Goal: Complete application form

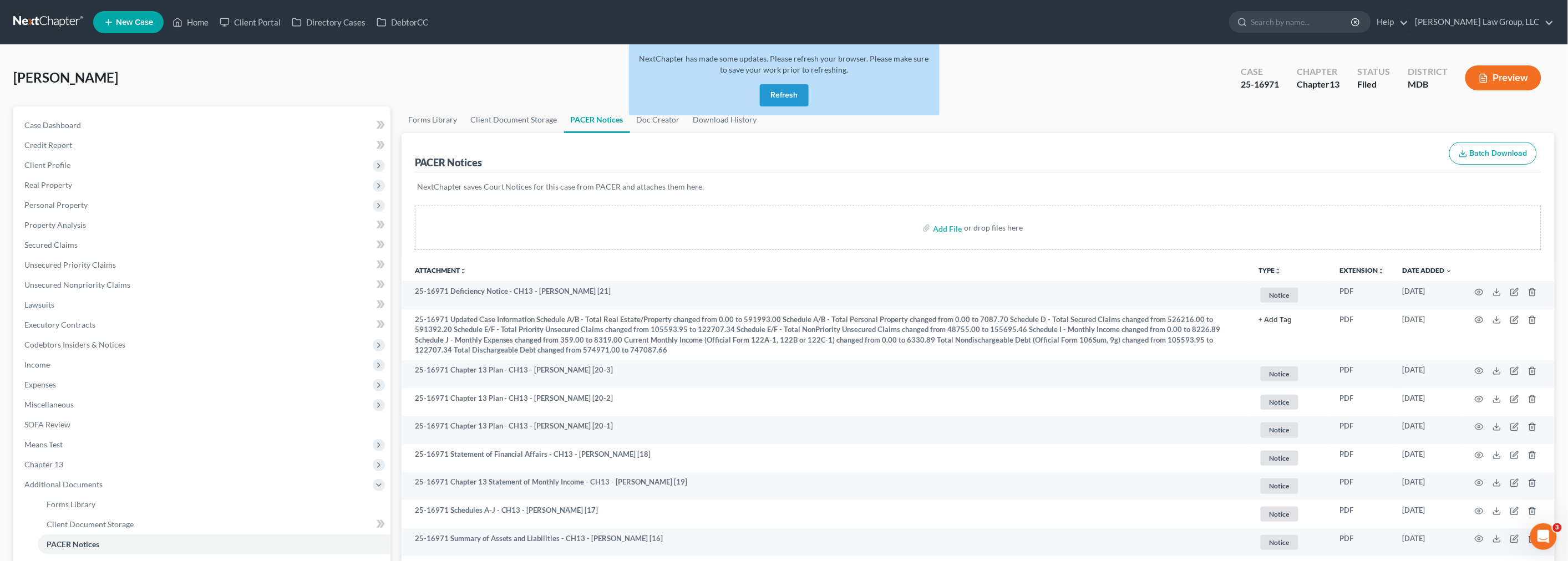
click at [786, 90] on button "Refresh" at bounding box center [784, 96] width 49 height 22
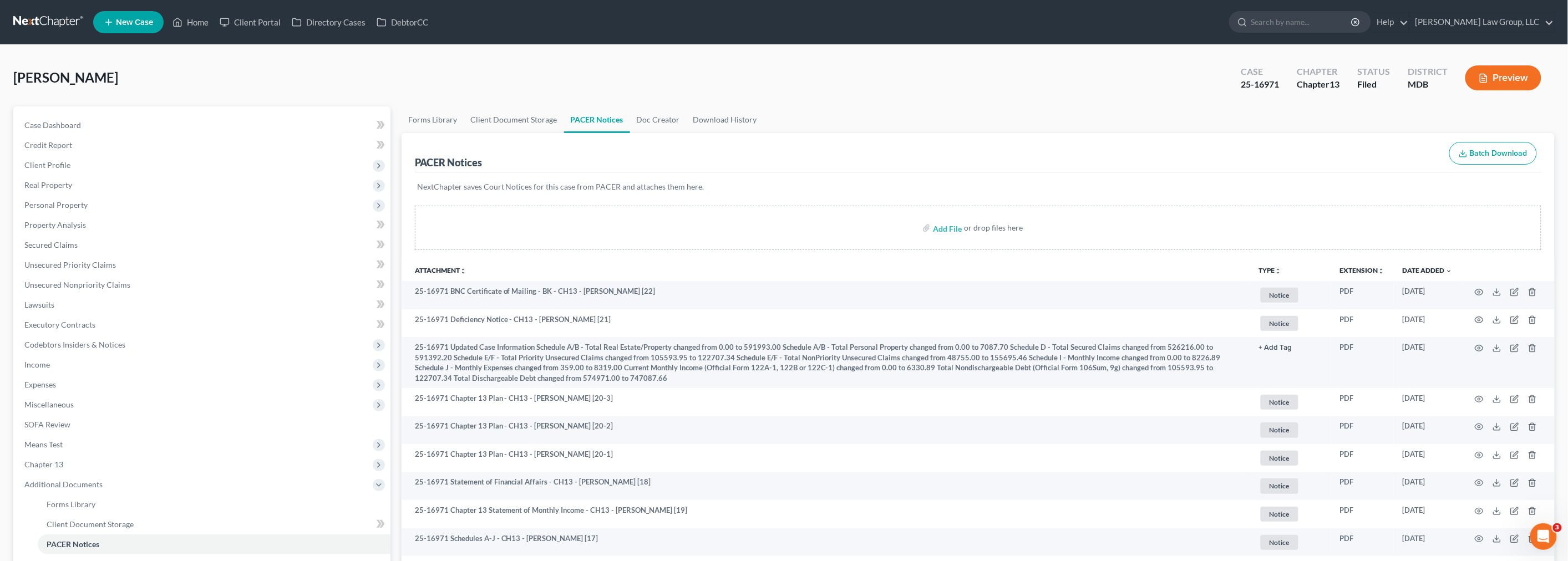
click at [68, 18] on link at bounding box center [49, 22] width 71 height 20
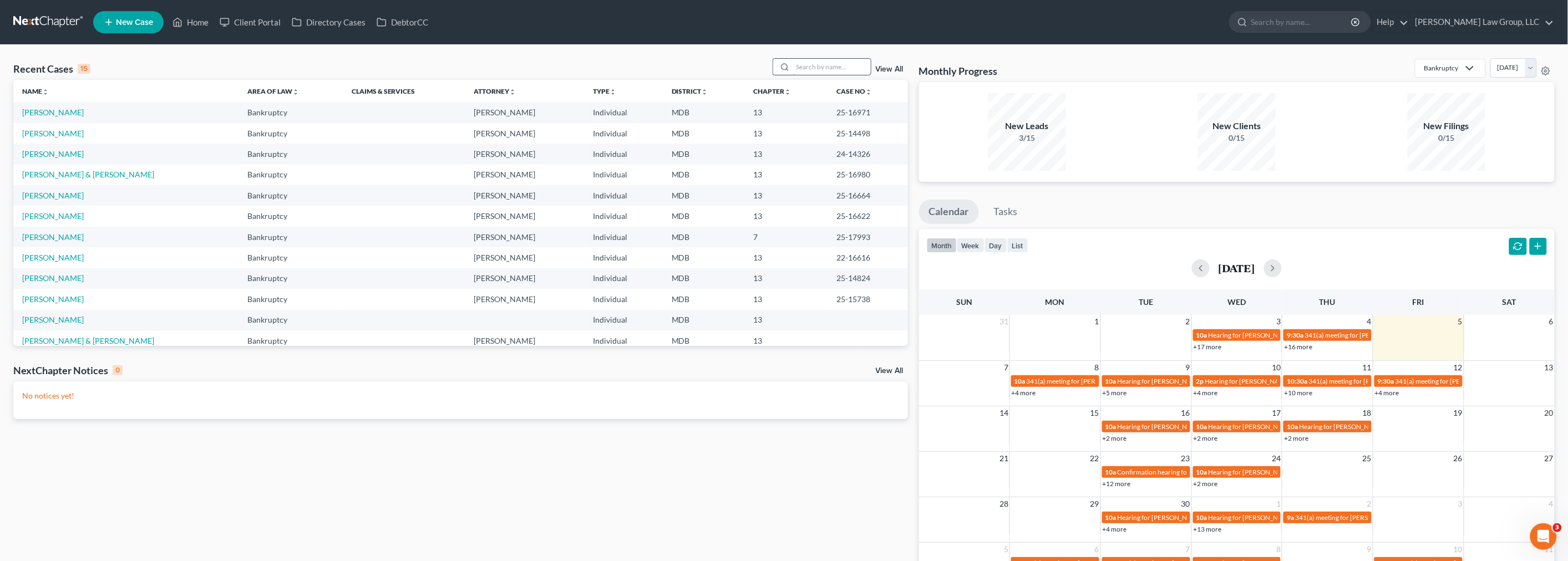
click at [819, 63] on input "search" at bounding box center [832, 67] width 78 height 16
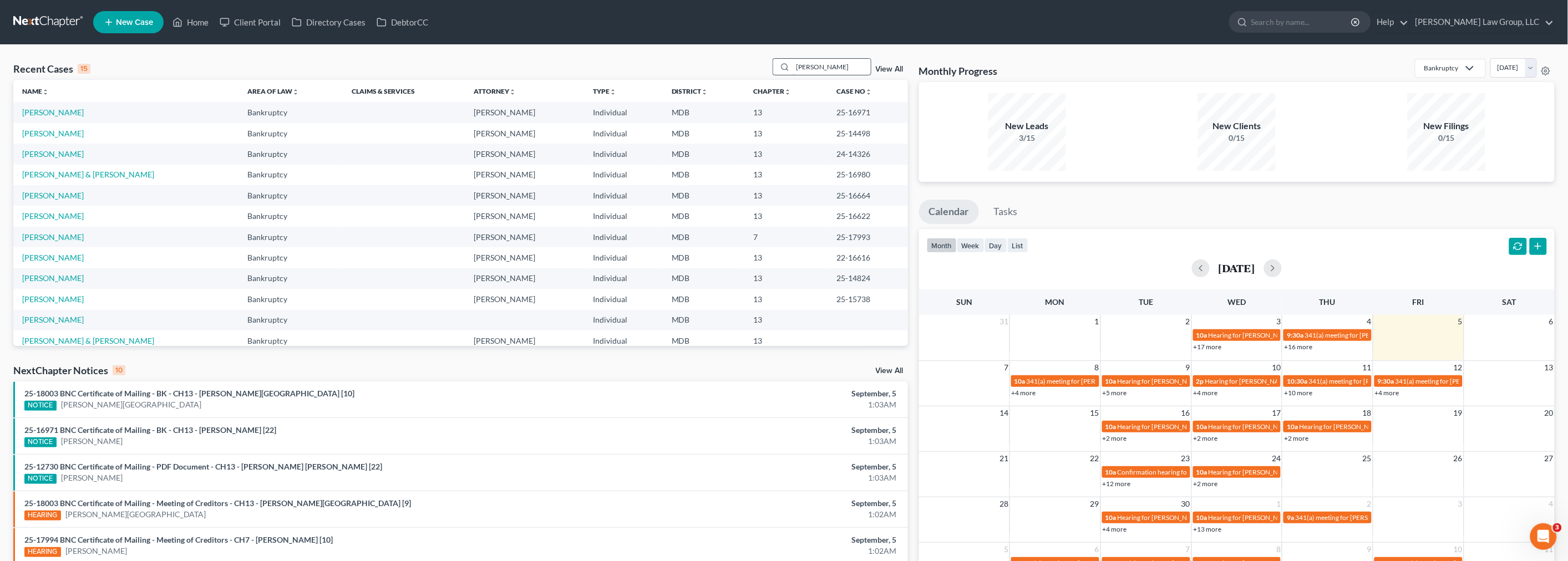
type input "mccleave"
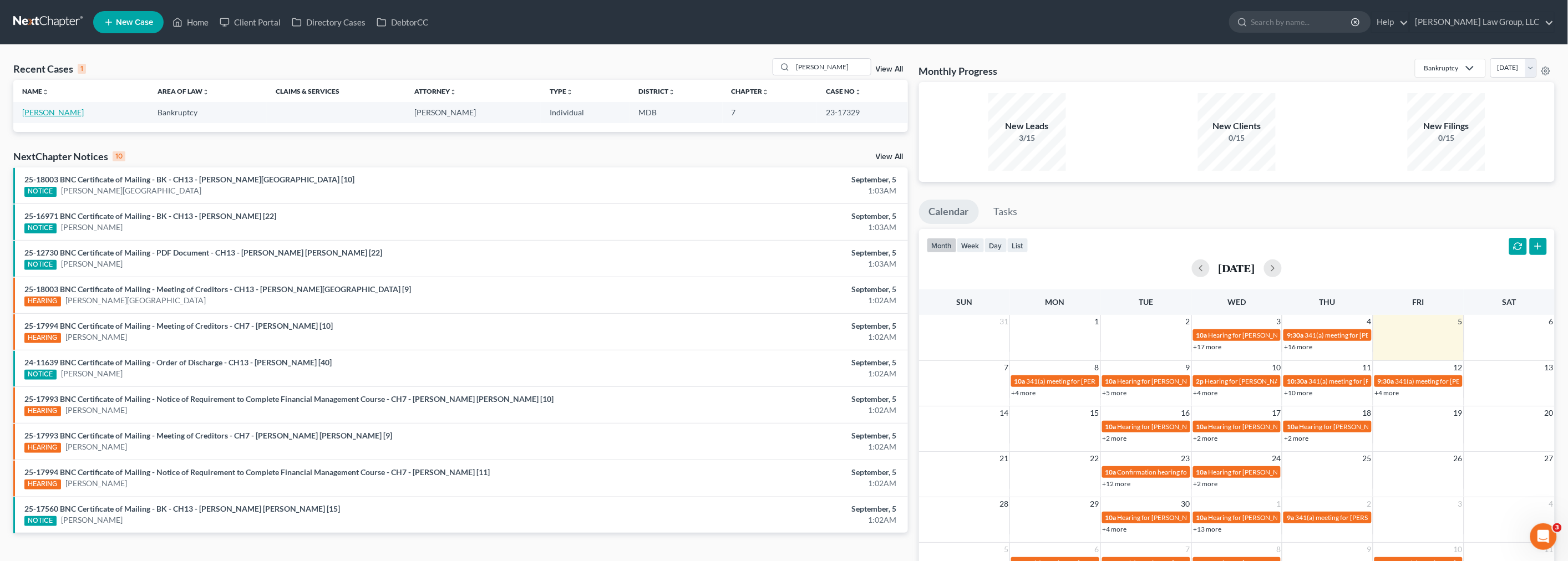
click at [39, 111] on link "McCleave, Jay" at bounding box center [52, 112] width 61 height 9
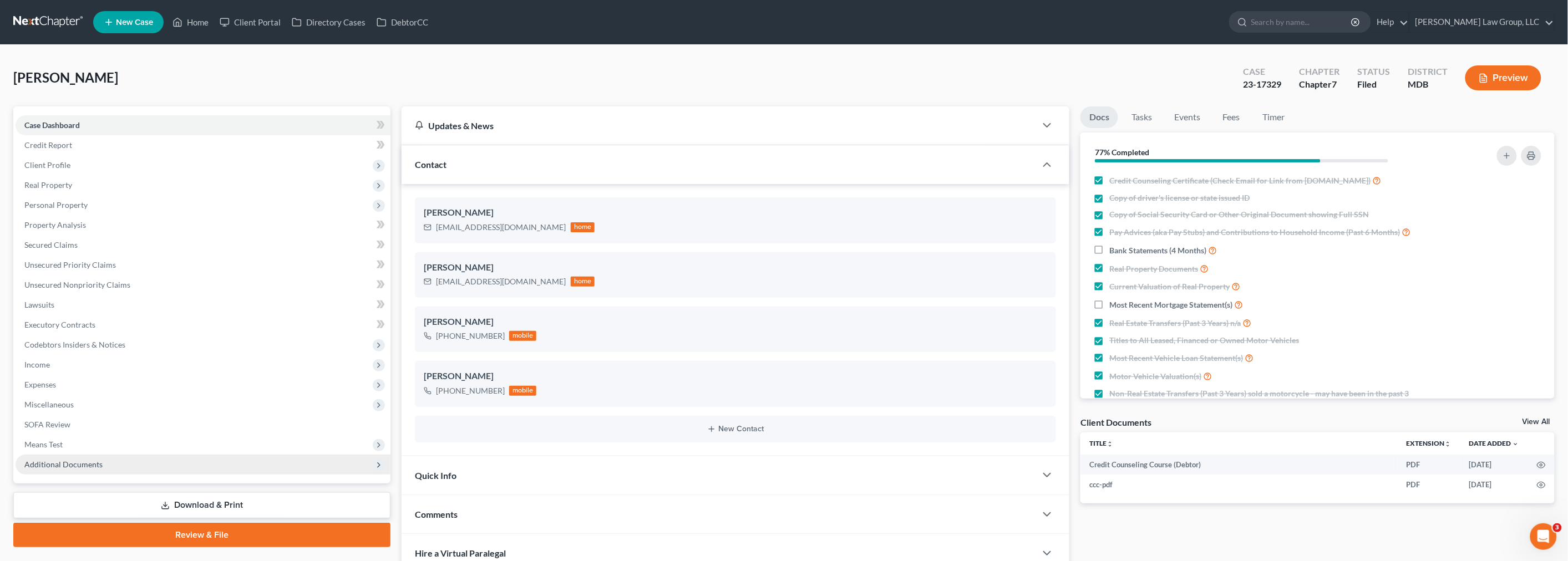
click at [103, 460] on span "Additional Documents" at bounding box center [203, 464] width 375 height 20
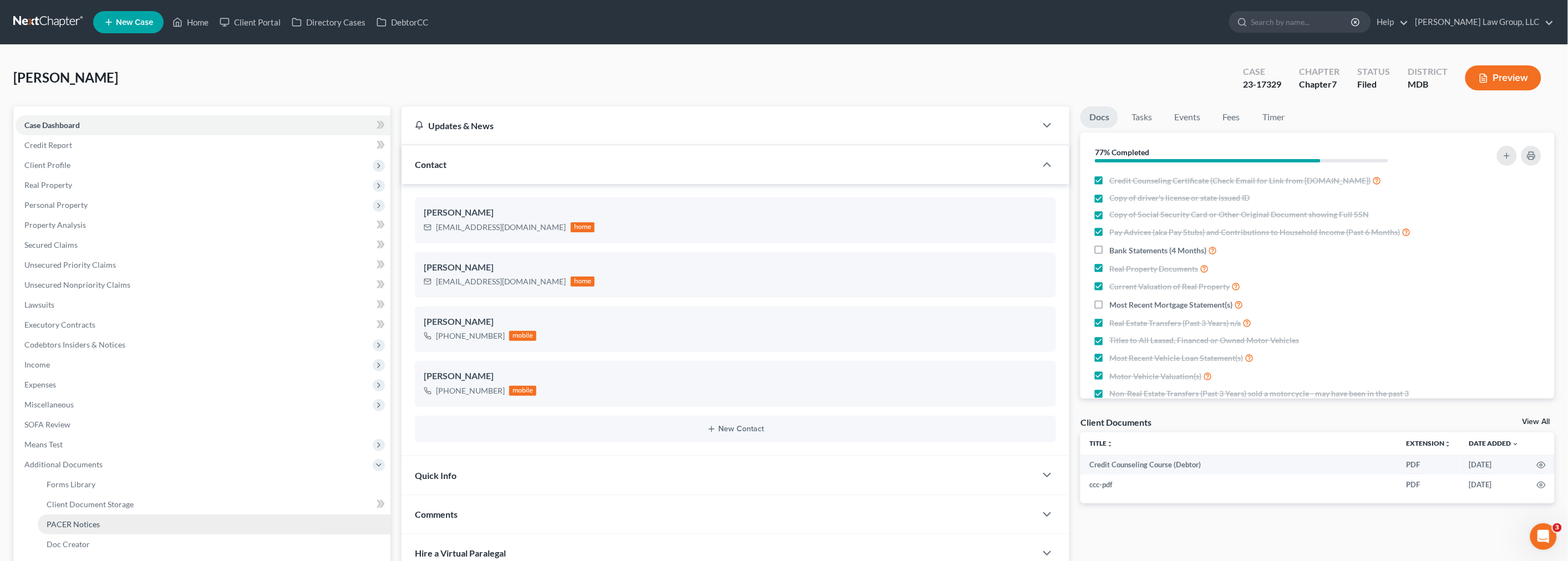
click at [111, 523] on link "PACER Notices" at bounding box center [214, 524] width 353 height 20
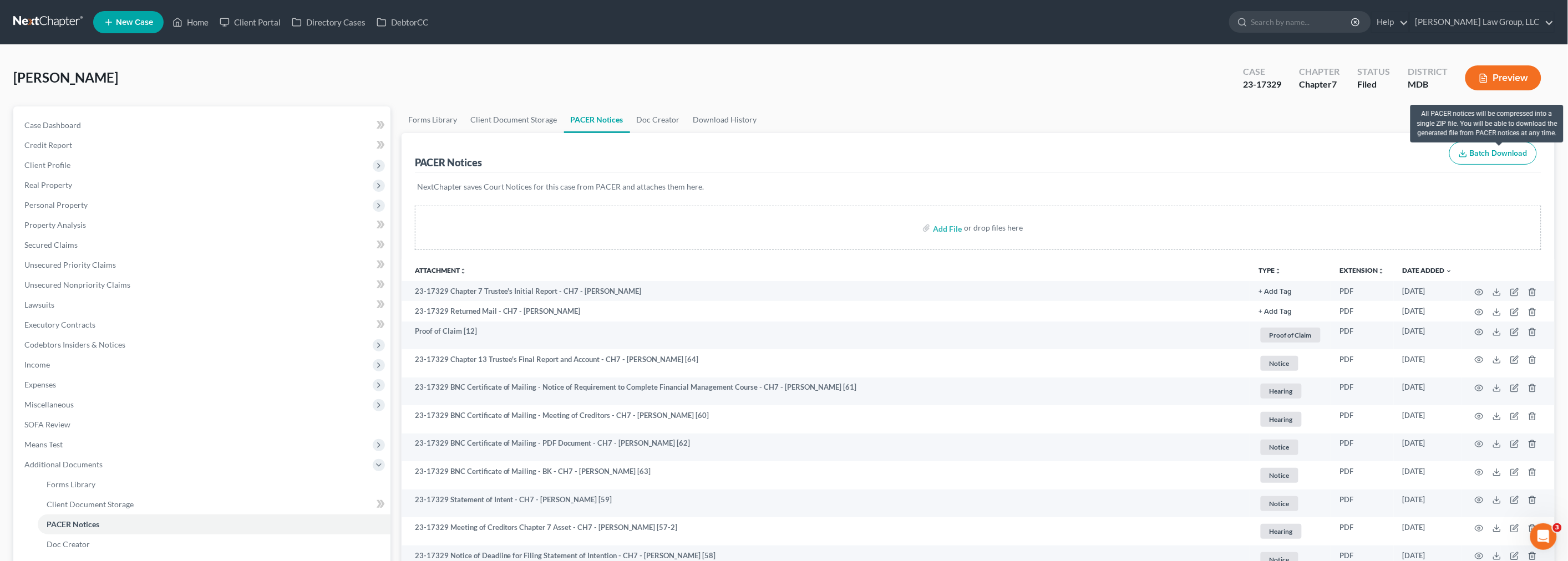
click at [1483, 150] on span "Batch Download" at bounding box center [1499, 153] width 58 height 9
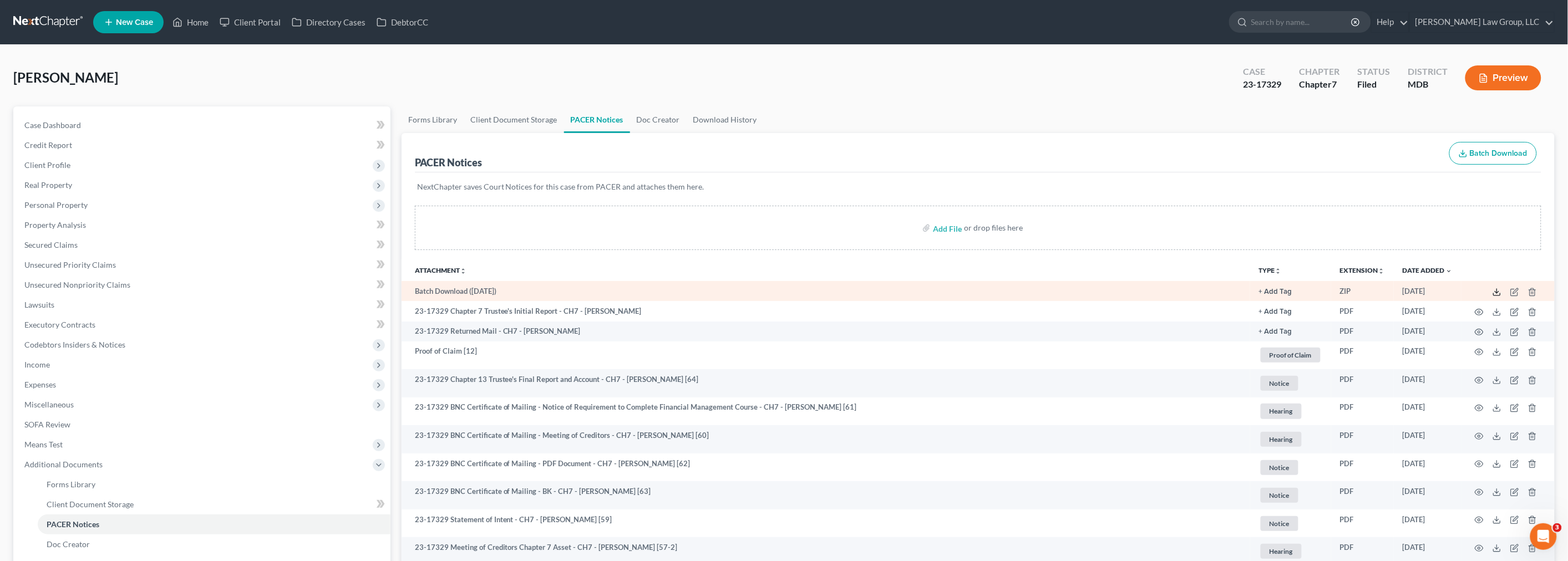
click at [1499, 291] on icon at bounding box center [1497, 292] width 9 height 9
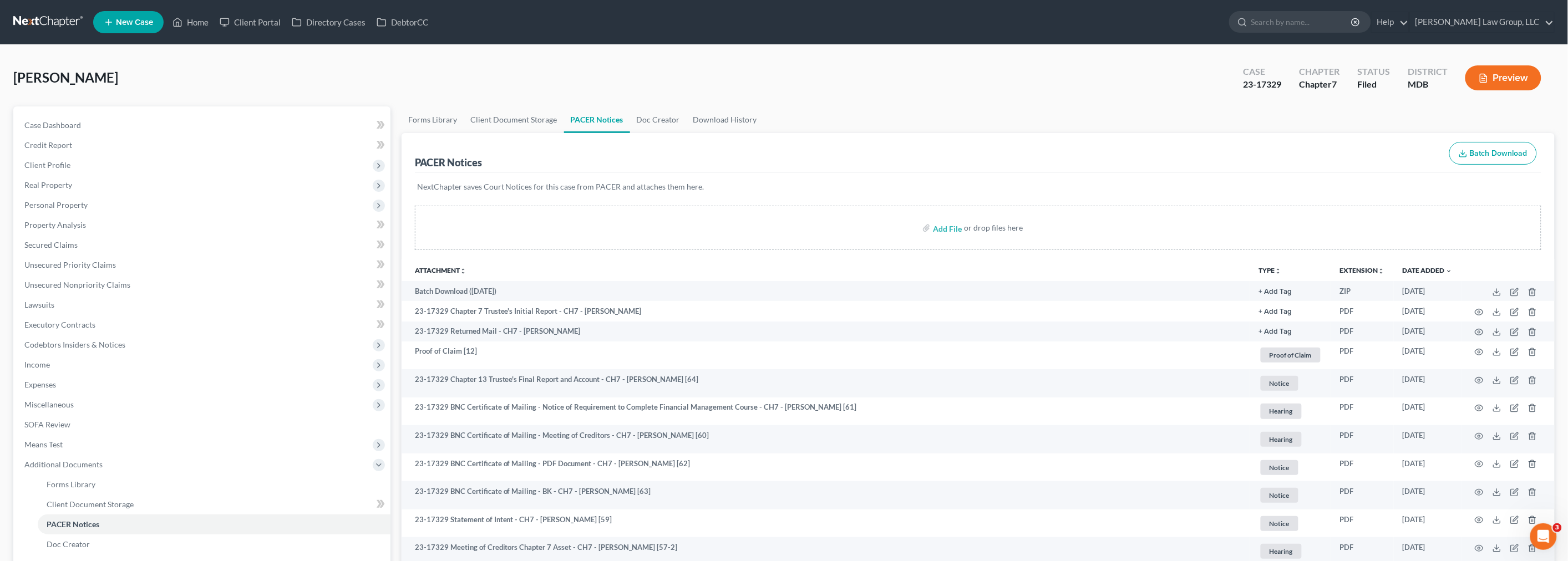
click at [47, 19] on link at bounding box center [49, 22] width 71 height 20
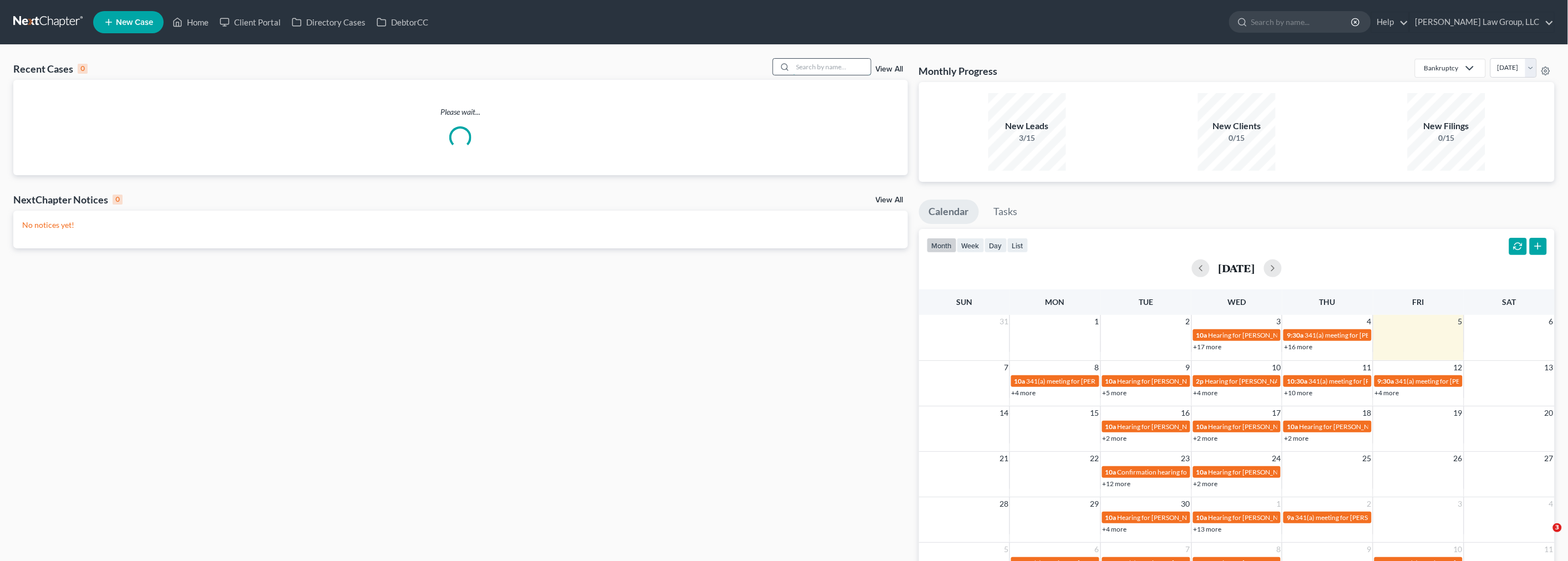
click at [824, 60] on input "search" at bounding box center [832, 67] width 78 height 16
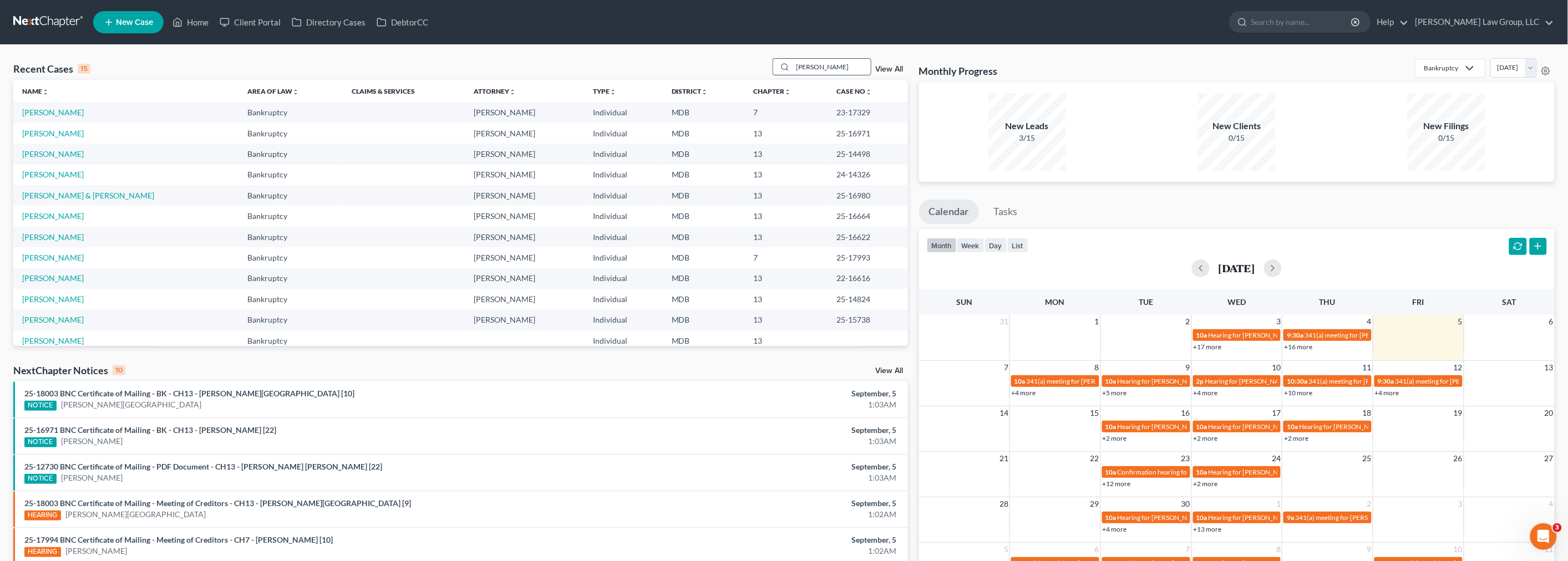
type input "woods"
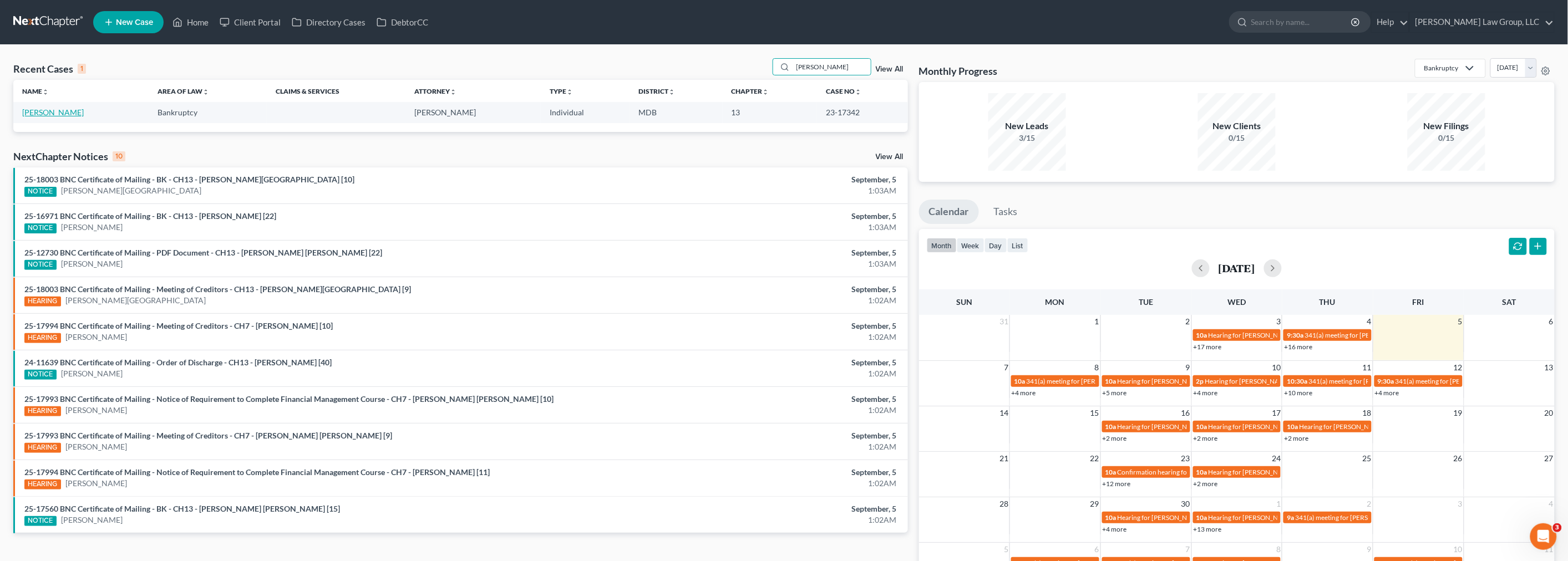
click at [49, 113] on link "Woods, Avis" at bounding box center [52, 112] width 61 height 9
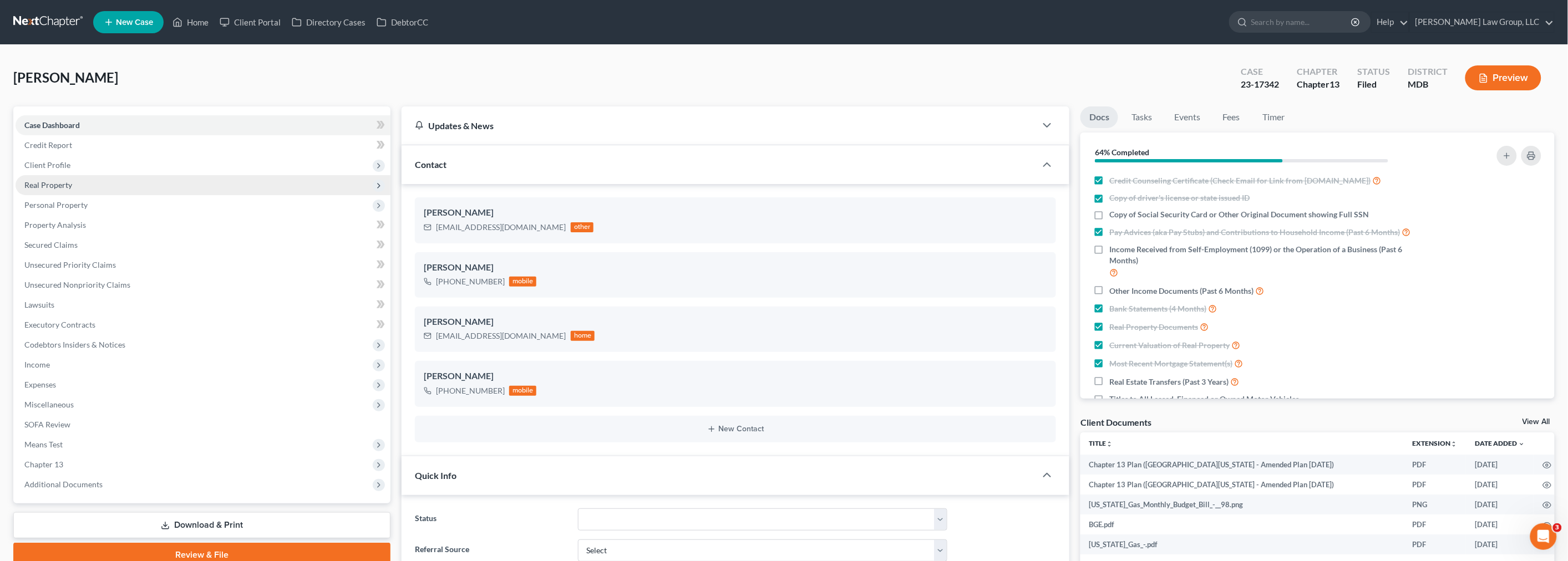
scroll to position [197, 0]
click at [60, 467] on span "Chapter 13" at bounding box center [44, 464] width 39 height 9
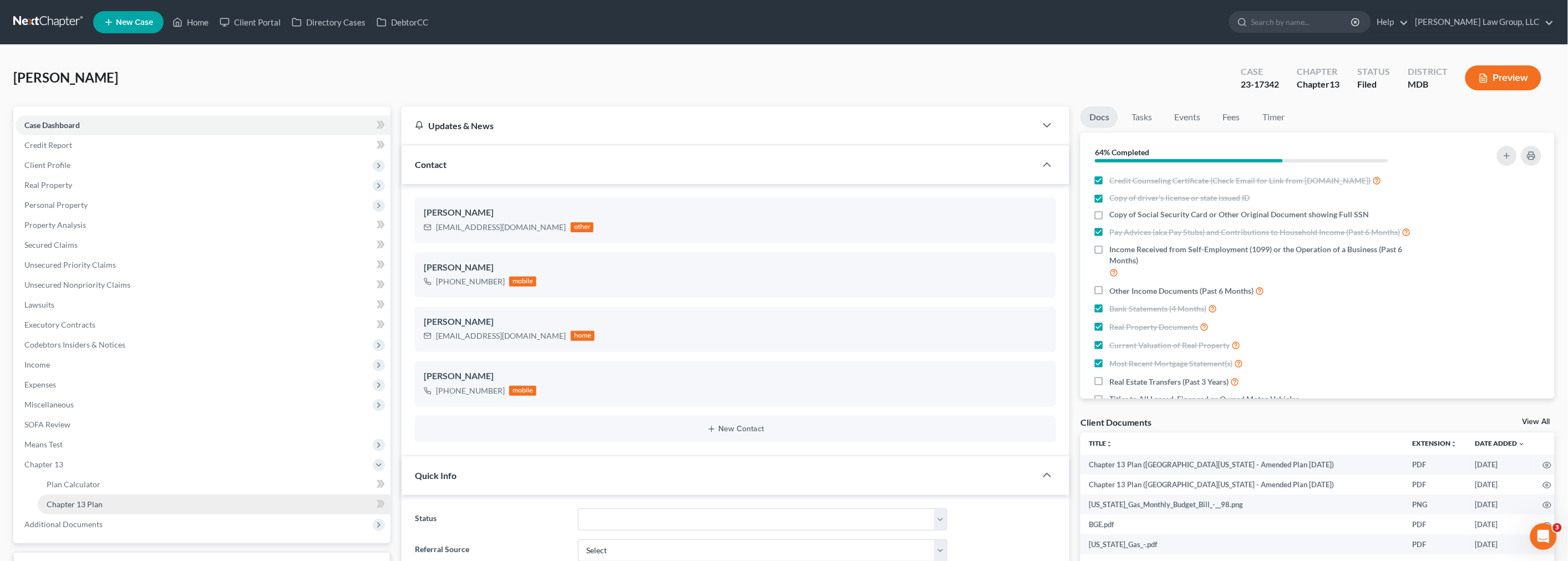
click at [66, 506] on span "Chapter 13 Plan" at bounding box center [75, 504] width 56 height 9
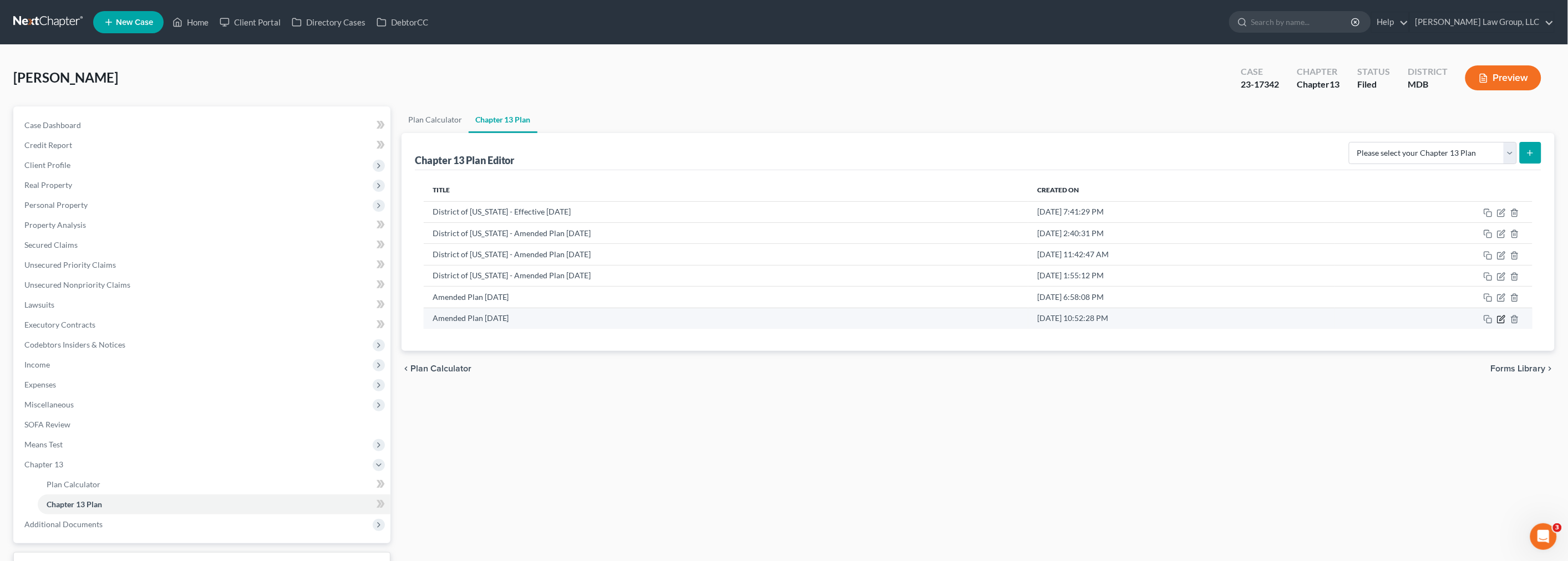
click at [1500, 317] on icon "button" at bounding box center [1501, 319] width 9 height 9
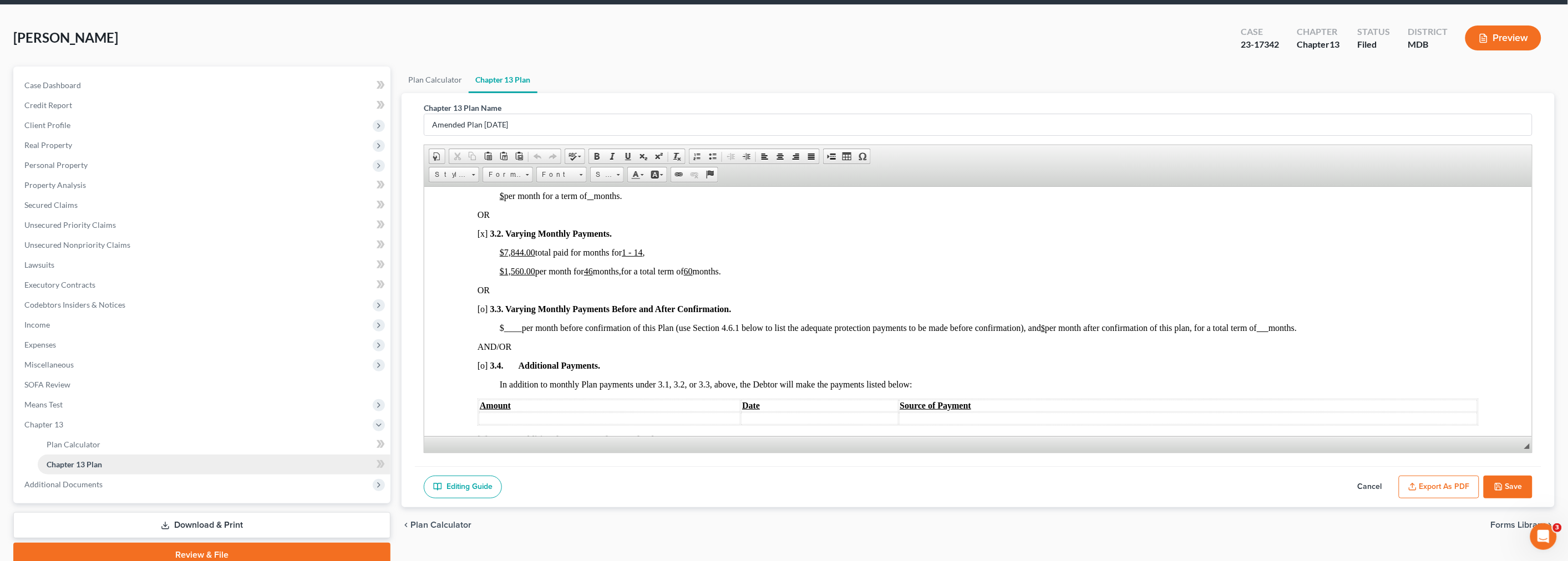
scroll to position [61, 0]
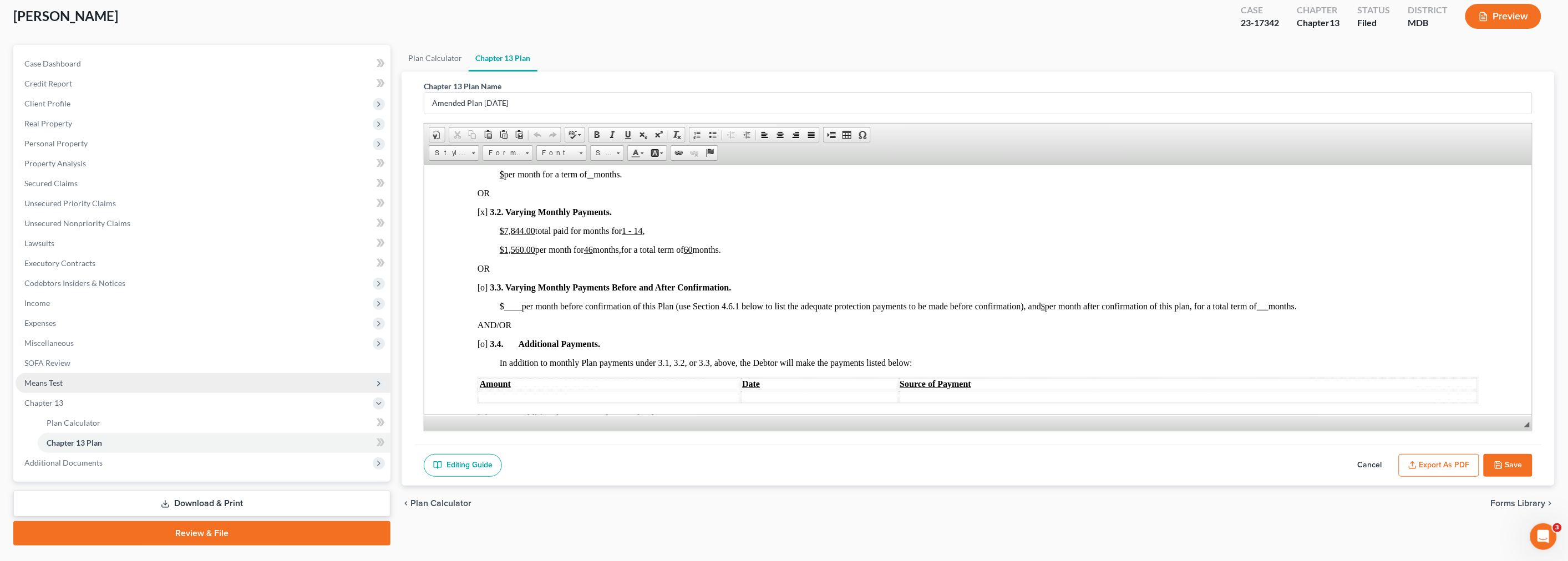
click at [106, 380] on span "Means Test" at bounding box center [203, 383] width 375 height 20
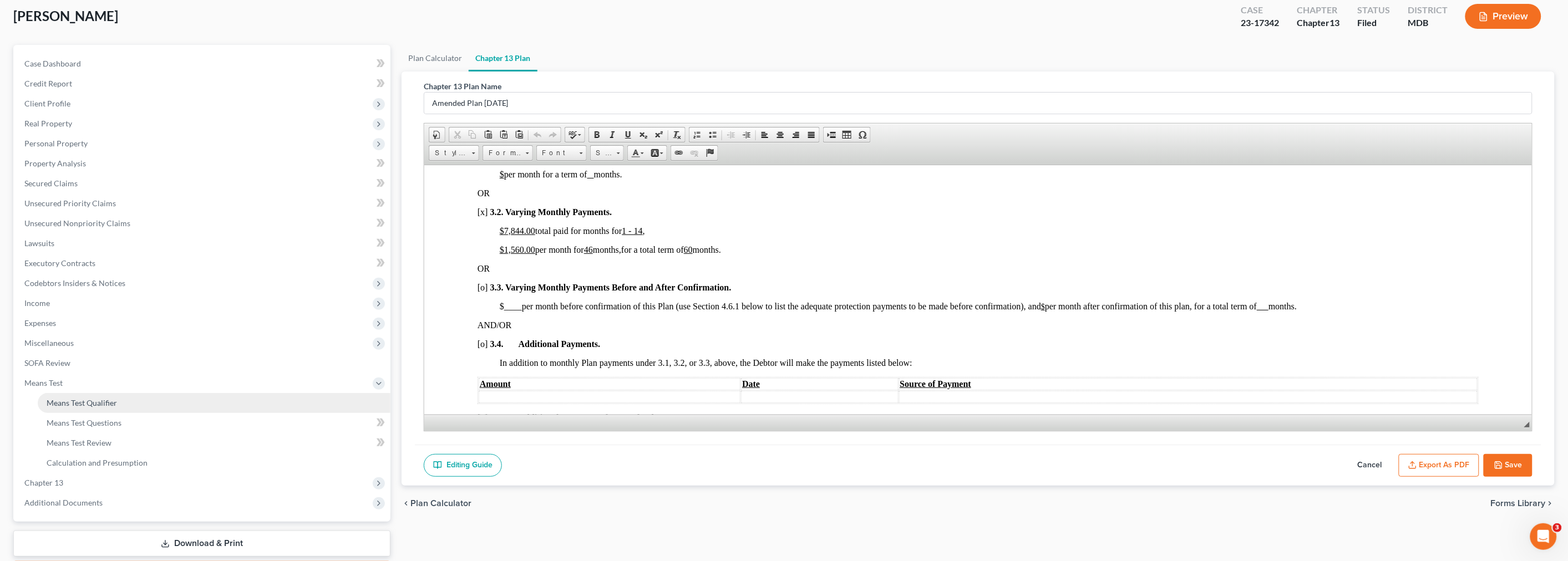
click at [120, 400] on link "Means Test Qualifier" at bounding box center [214, 403] width 353 height 20
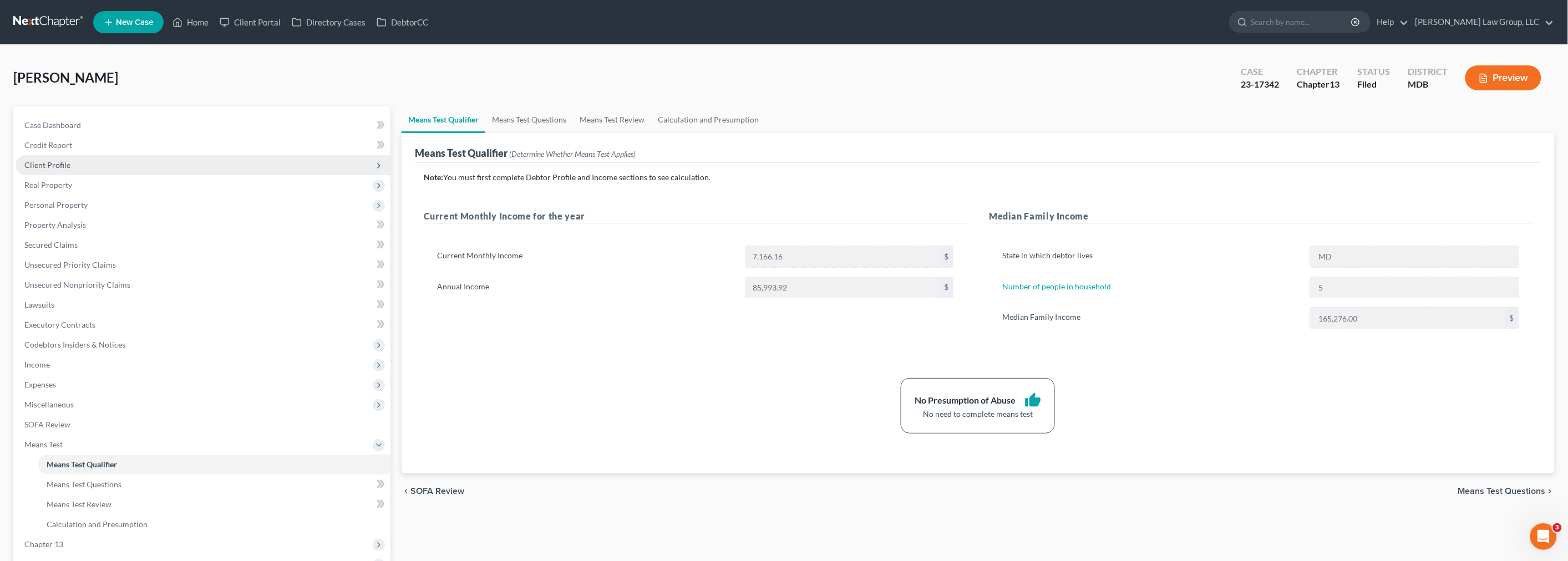
click at [69, 161] on span "Client Profile" at bounding box center [203, 165] width 375 height 20
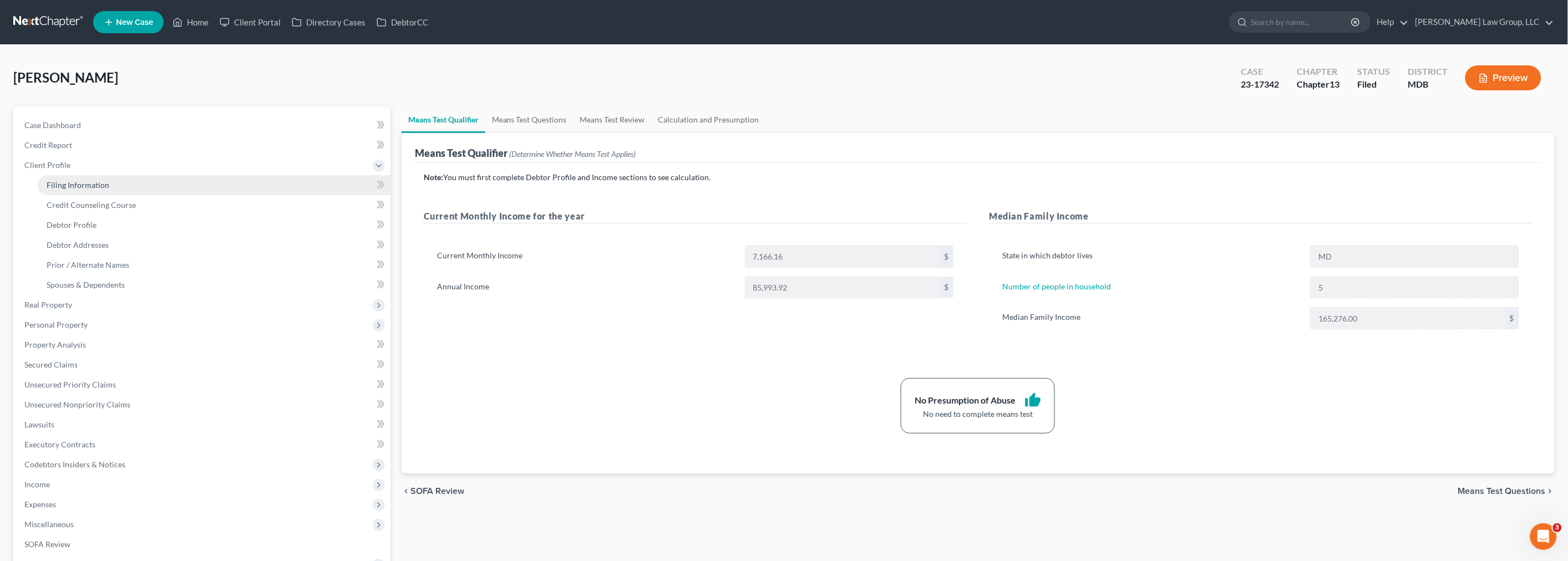
click at [76, 180] on span "Filing Information" at bounding box center [78, 184] width 63 height 9
select select "1"
select select "0"
select select "3"
select select "38"
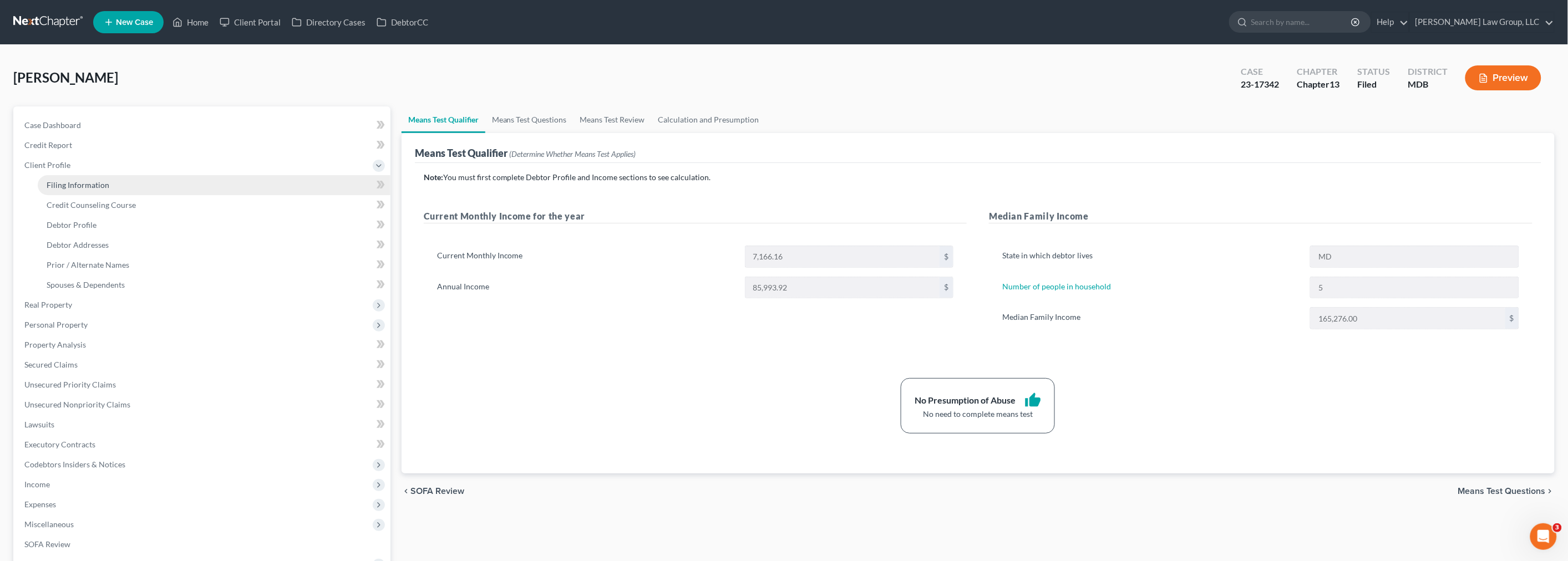
select select "21"
